Goal: Ask a question

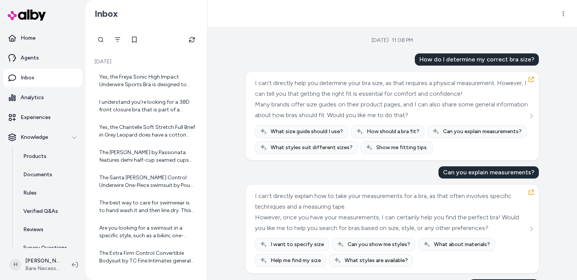
scroll to position [186, 0]
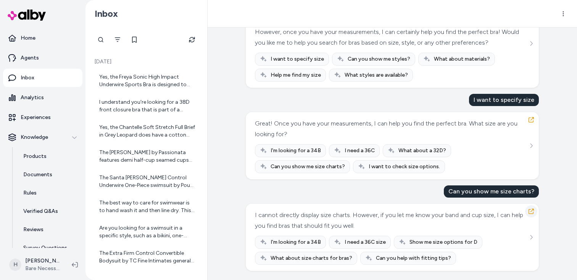
click at [531, 212] on icon "button" at bounding box center [531, 211] width 6 height 6
click at [562, 16] on html "Home Agents Inbox Analytics Experiences Knowledge Products Documents Rules Veri…" at bounding box center [288, 140] width 577 height 280
click at [537, 34] on link "View in LangFuse" at bounding box center [534, 31] width 74 height 12
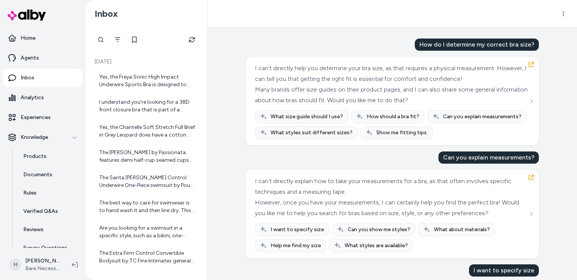
scroll to position [5, 0]
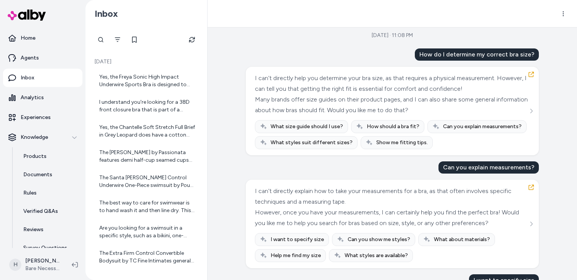
click at [455, 126] on span "Can you explain measurements?" at bounding box center [482, 127] width 79 height 8
click at [446, 148] on div "What size guide should I use? How should a bra fit? Can you explain measurement…" at bounding box center [392, 134] width 275 height 29
click at [460, 166] on div "Can you explain measurements?" at bounding box center [489, 168] width 100 height 12
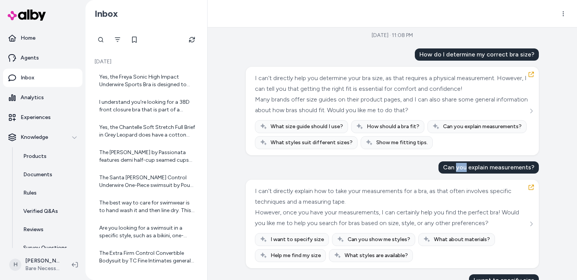
click at [460, 166] on div "Can you explain measurements?" at bounding box center [489, 168] width 100 height 12
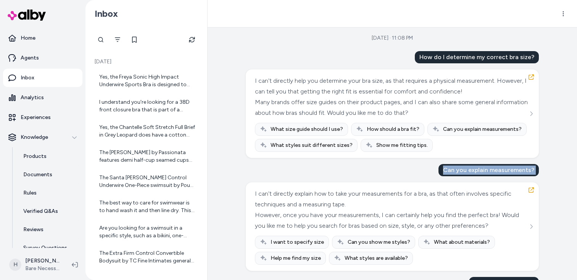
scroll to position [2, 0]
